Goal: Task Accomplishment & Management: Use online tool/utility

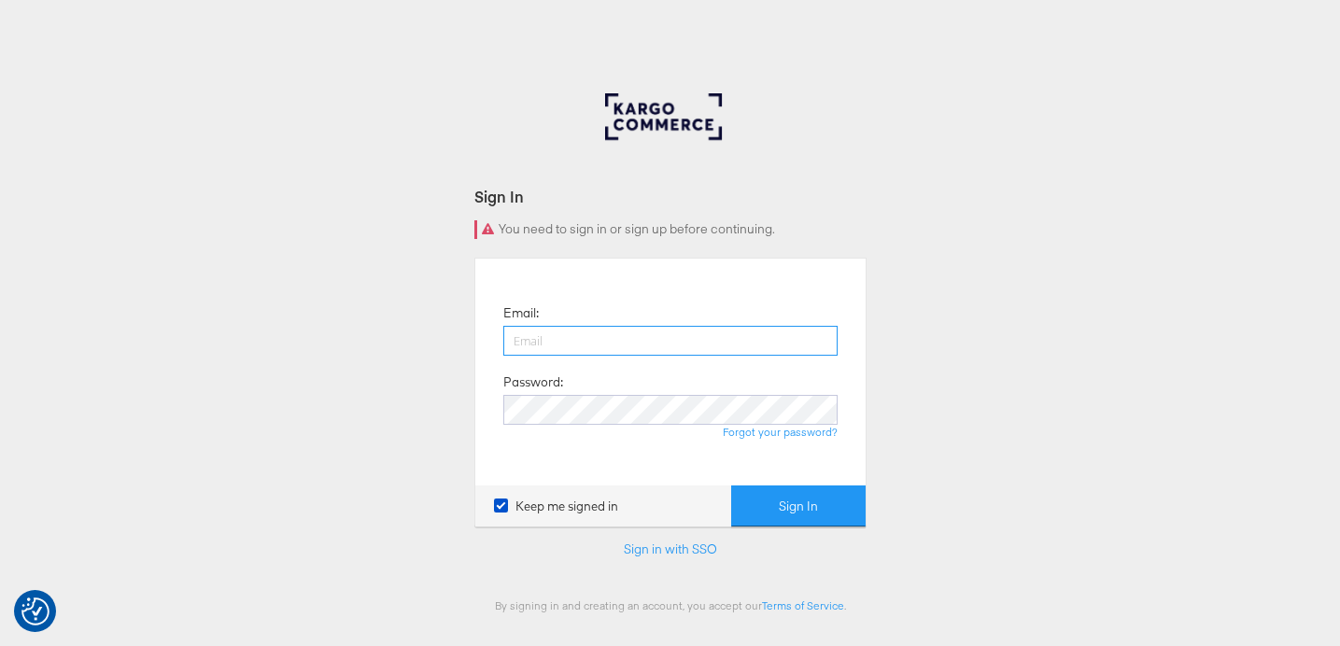
type input "lucy@papier.com"
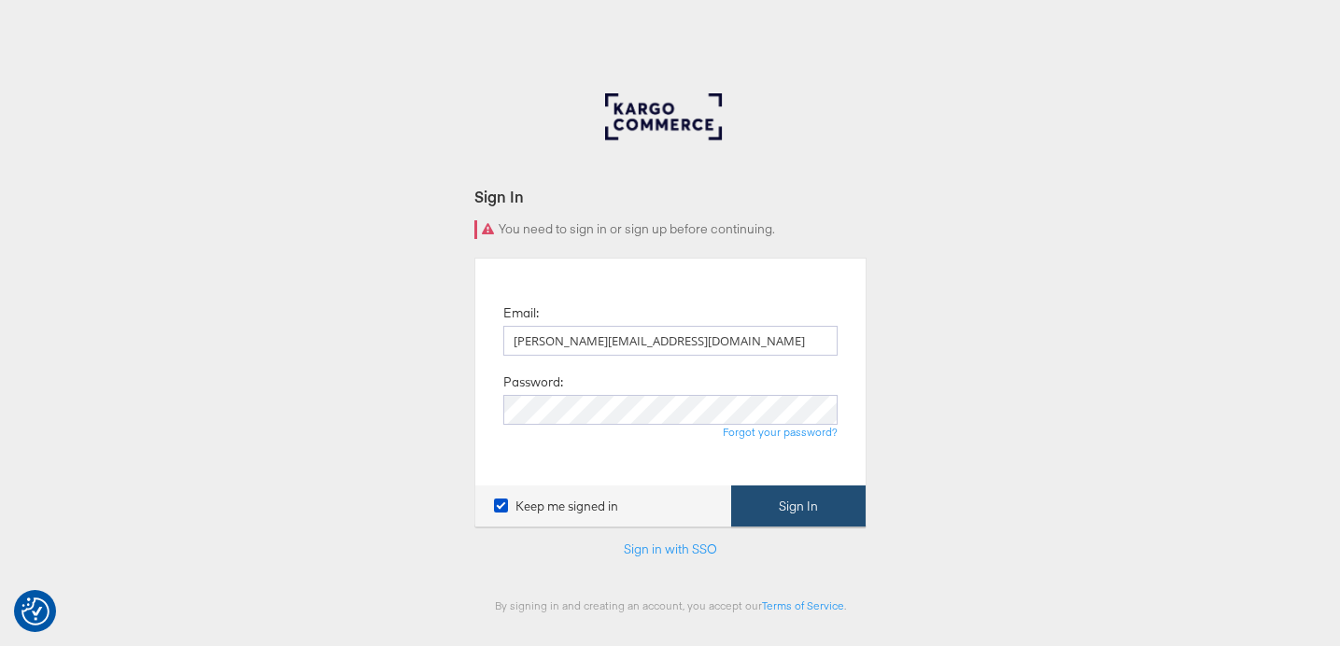
click at [797, 496] on button "Sign In" at bounding box center [798, 507] width 135 height 42
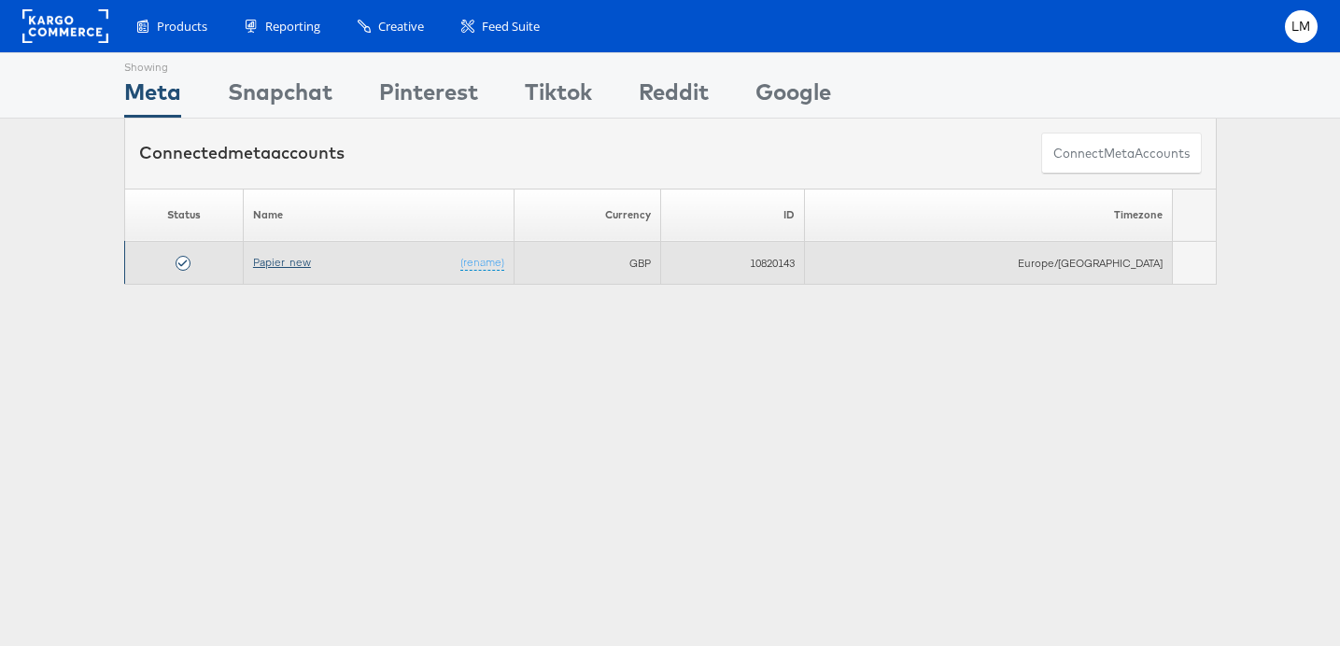
click at [306, 264] on link "Papier_new" at bounding box center [282, 262] width 58 height 14
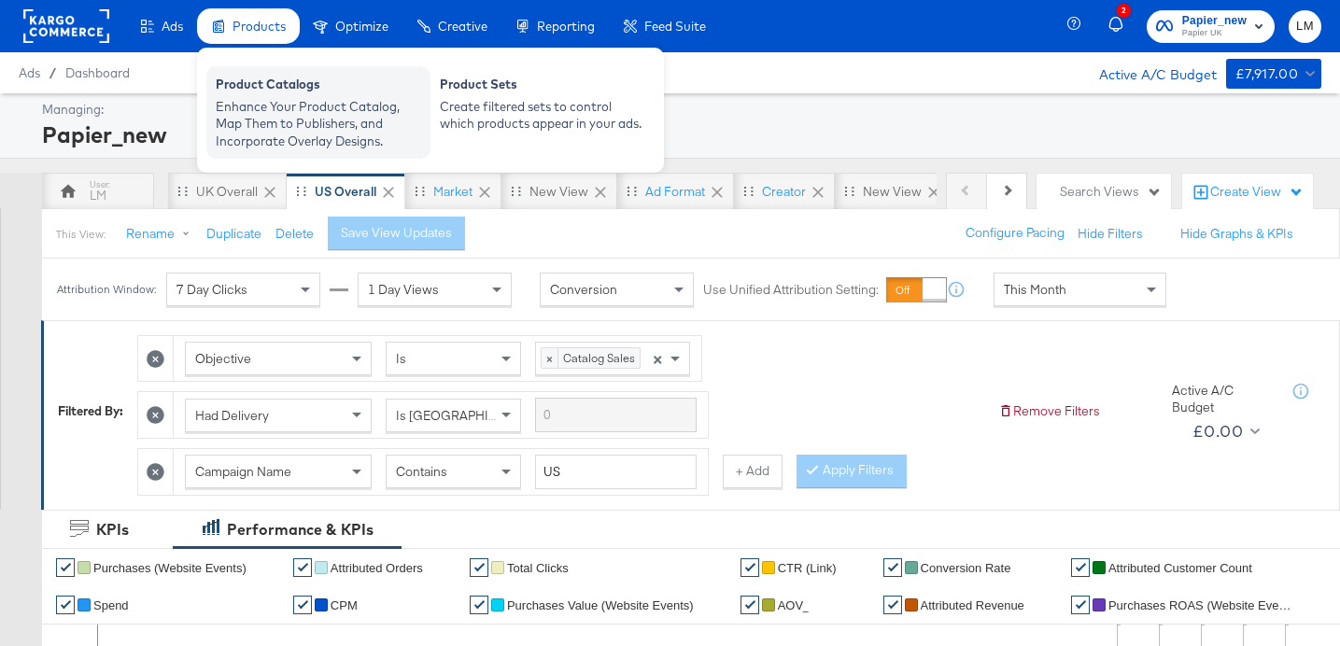
click at [257, 114] on div "Enhance Your Product Catalog, Map Them to Publishers, and Incorporate Overlay D…" at bounding box center [318, 124] width 205 height 52
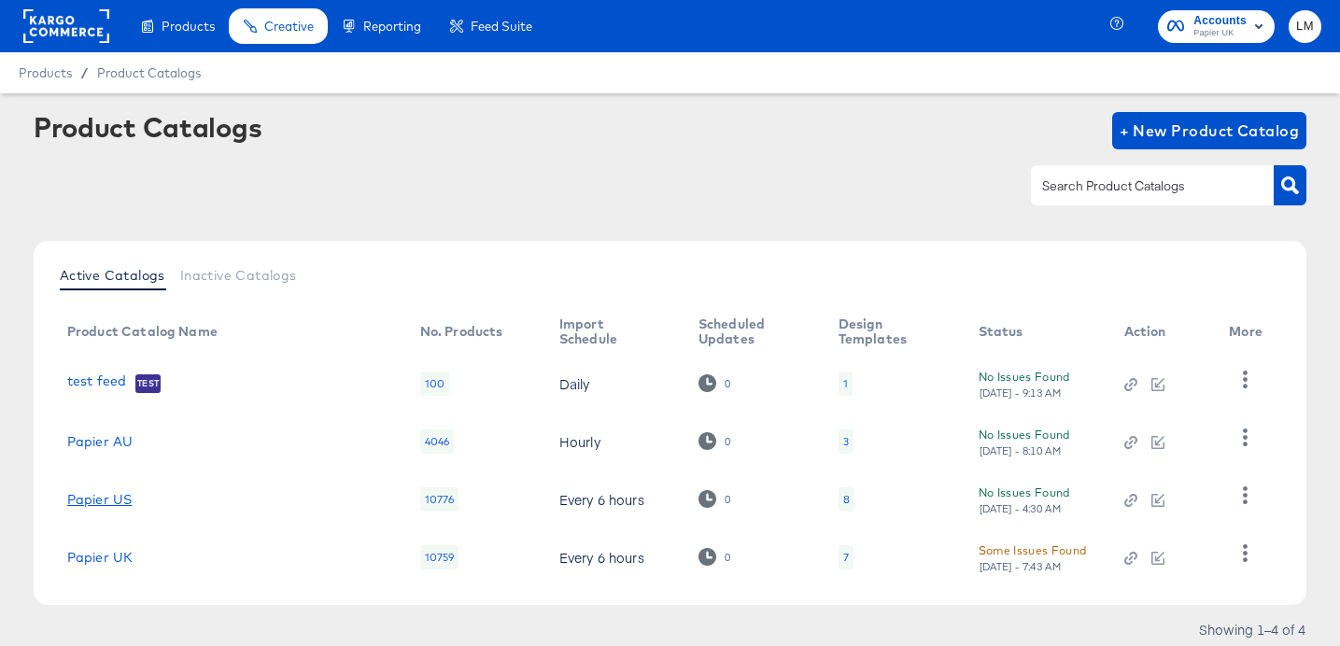
click at [84, 500] on link "Papier US" at bounding box center [99, 499] width 64 height 15
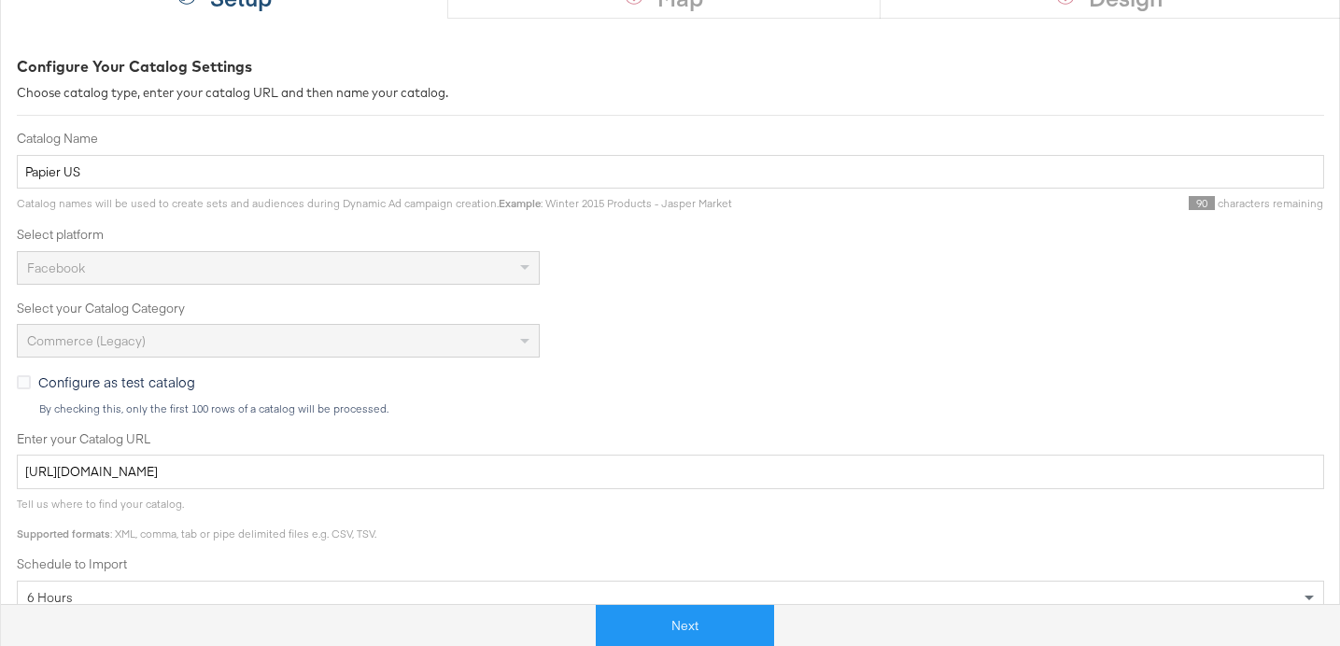
scroll to position [223, 0]
click at [630, 625] on button "Next" at bounding box center [685, 626] width 178 height 42
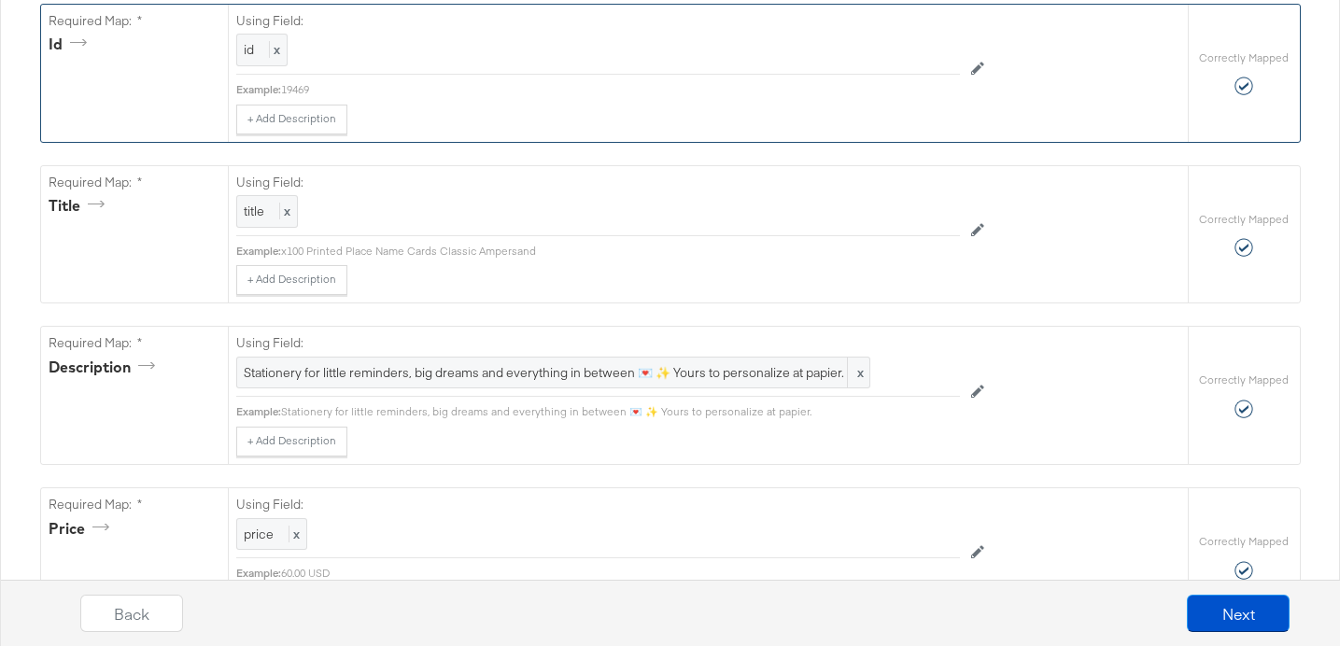
scroll to position [431, 0]
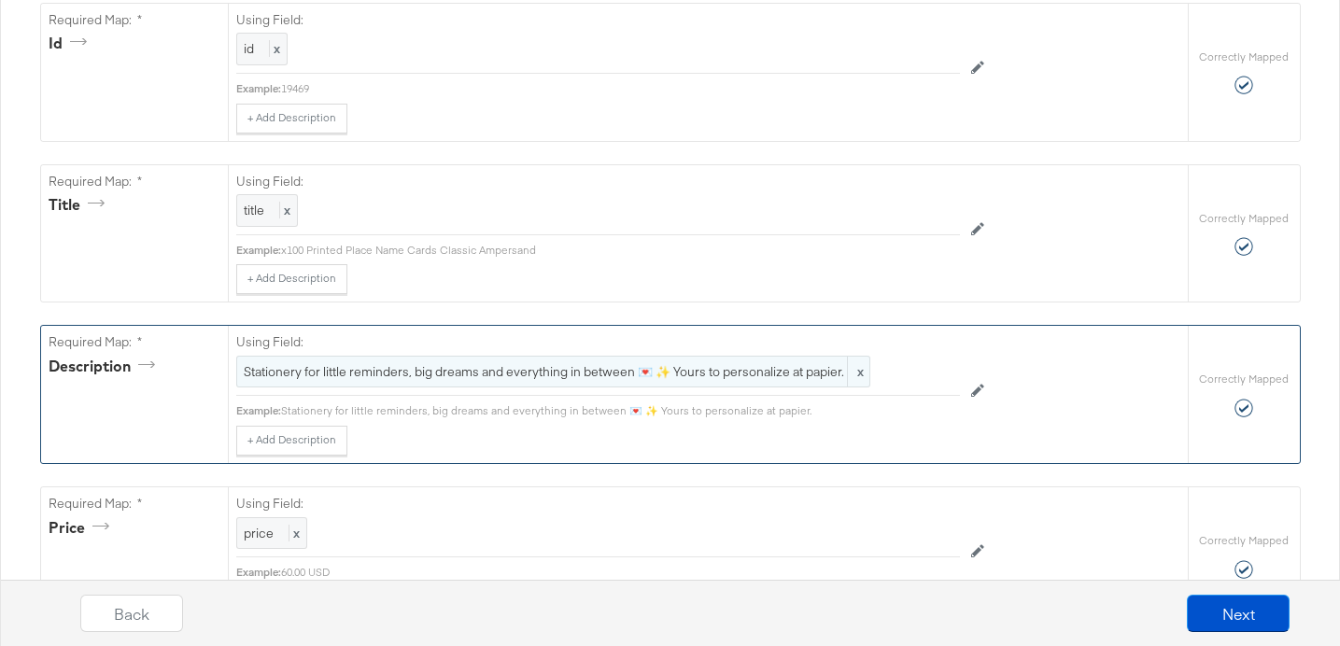
click at [703, 375] on span "Stationery for little reminders, big dreams and everything in between 💌 ✨ Yours…" at bounding box center [553, 372] width 619 height 18
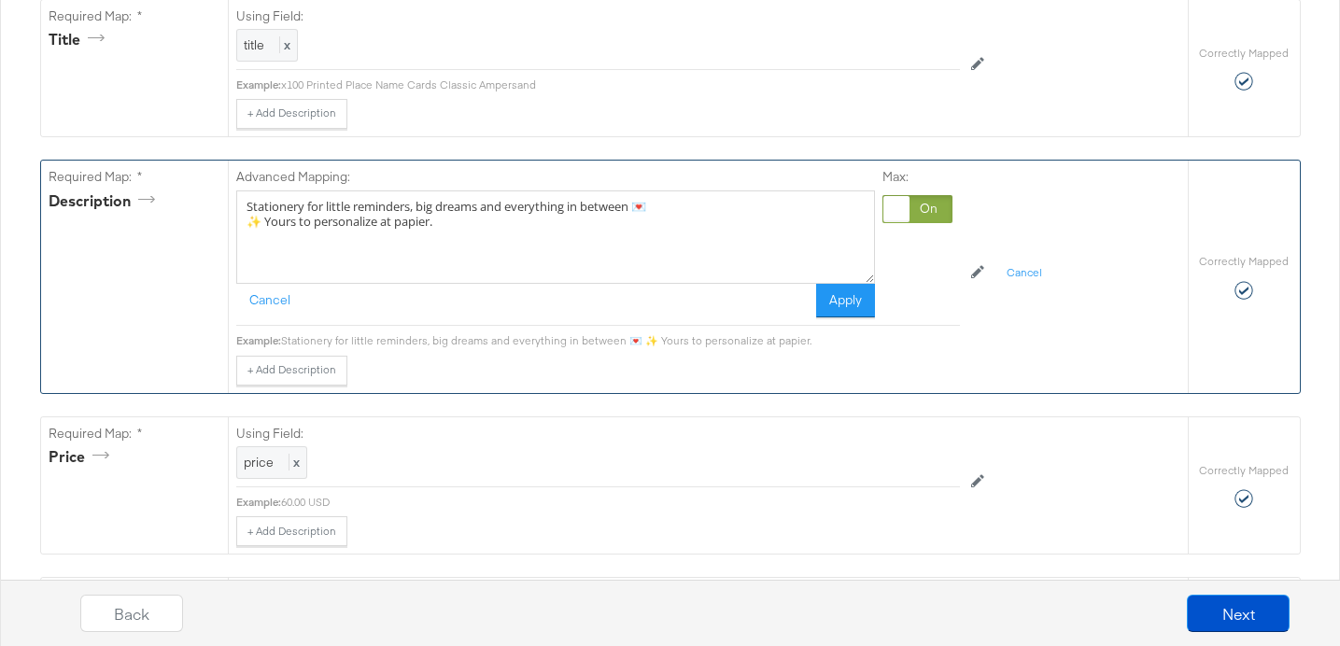
scroll to position [0, 0]
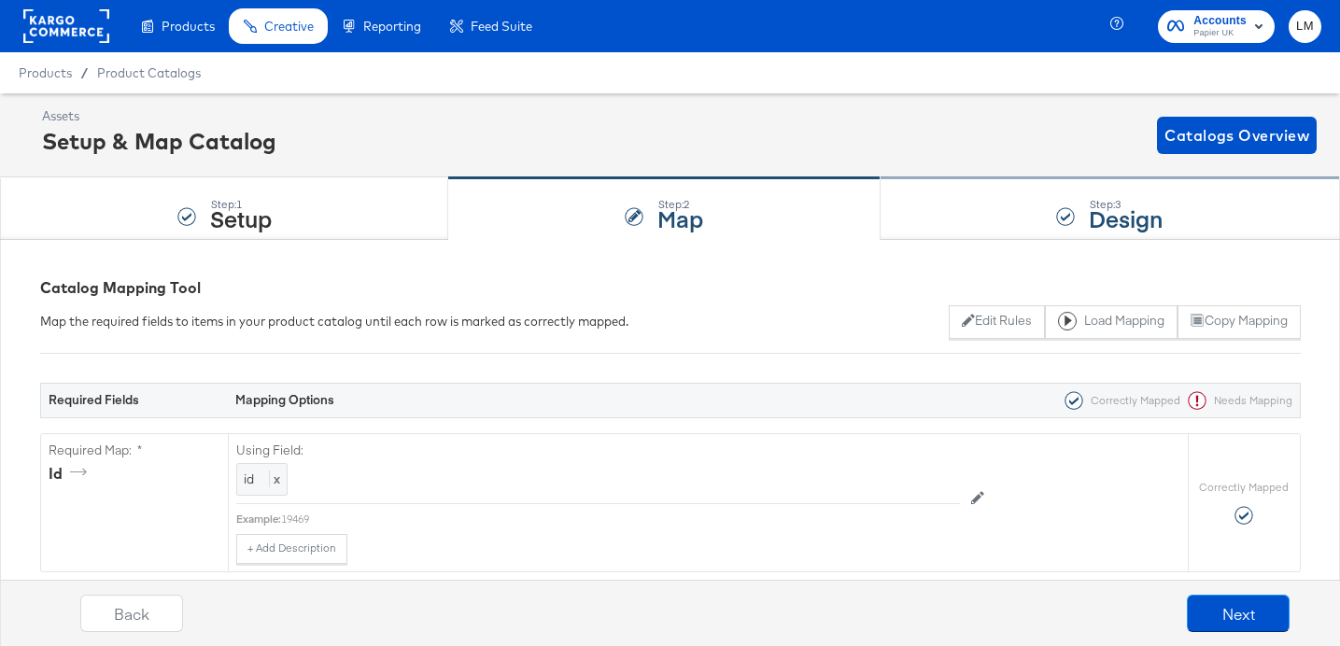
click at [1004, 234] on div "Step: 3 Design" at bounding box center [1111, 209] width 460 height 62
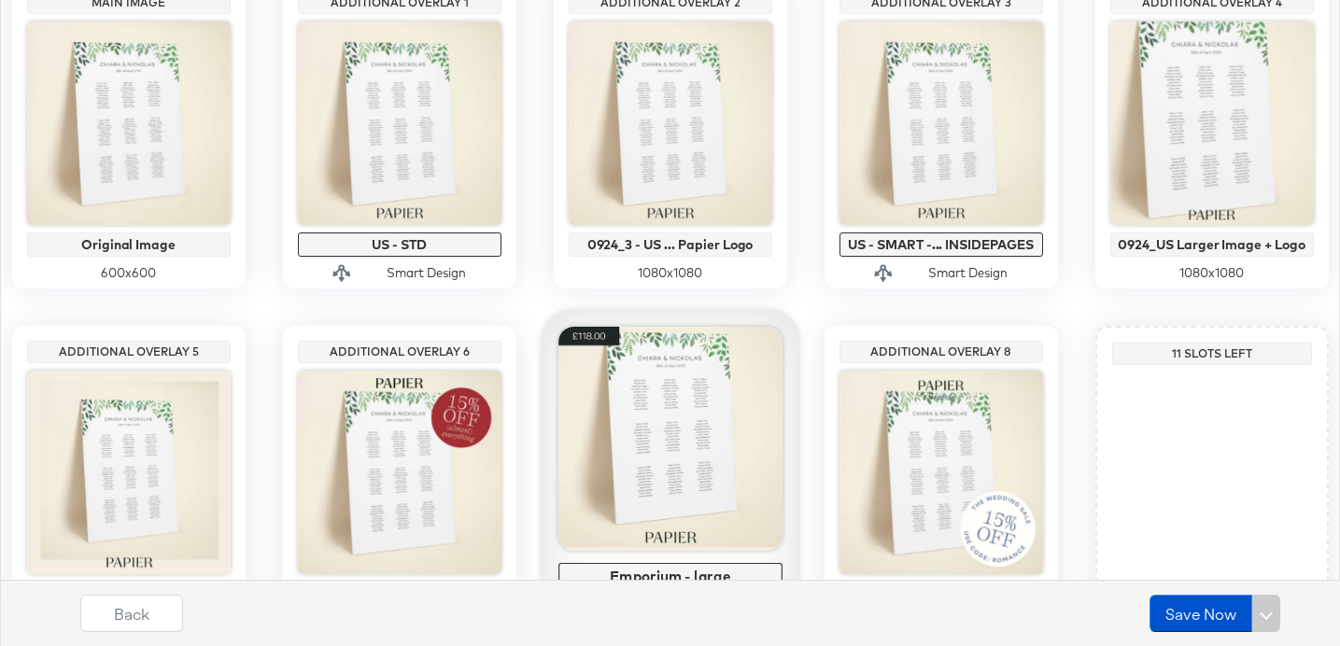
scroll to position [593, 0]
